Goal: Find specific page/section: Find specific page/section

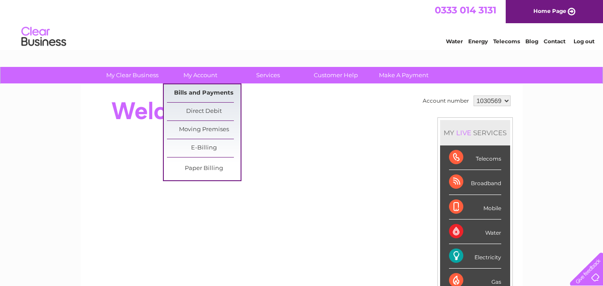
click at [209, 91] on link "Bills and Payments" at bounding box center [204, 93] width 74 height 18
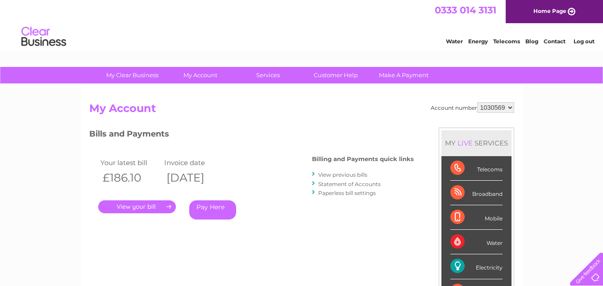
click at [155, 203] on link "." at bounding box center [137, 206] width 78 height 13
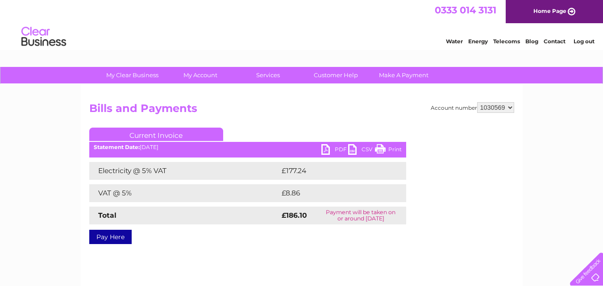
click at [341, 149] on link "PDF" at bounding box center [334, 150] width 27 height 13
